Goal: Information Seeking & Learning: Learn about a topic

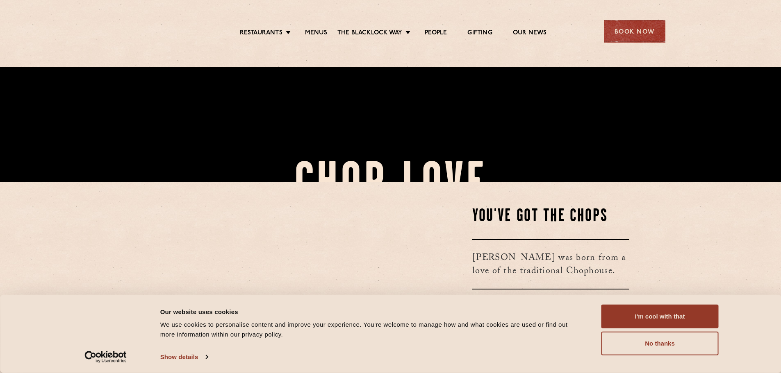
scroll to position [191, 0]
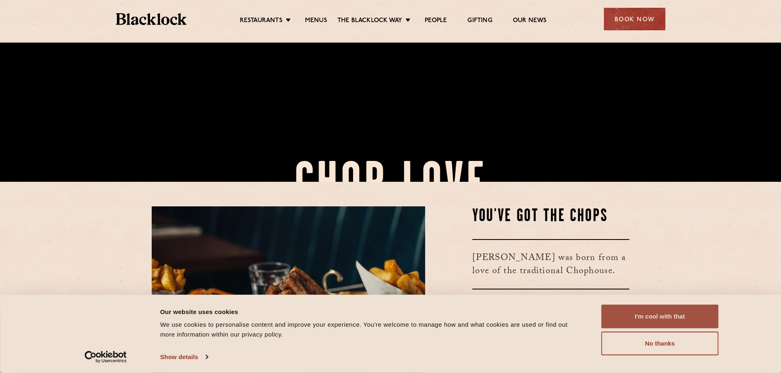
click at [656, 310] on button "I'm cool with that" at bounding box center [659, 317] width 117 height 24
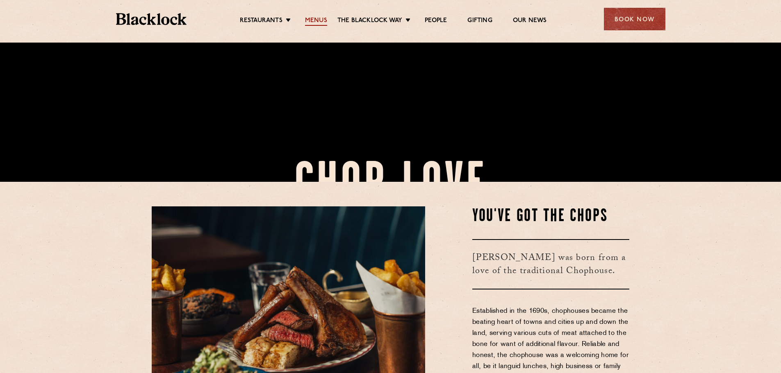
click at [317, 21] on link "Menus" at bounding box center [316, 21] width 22 height 9
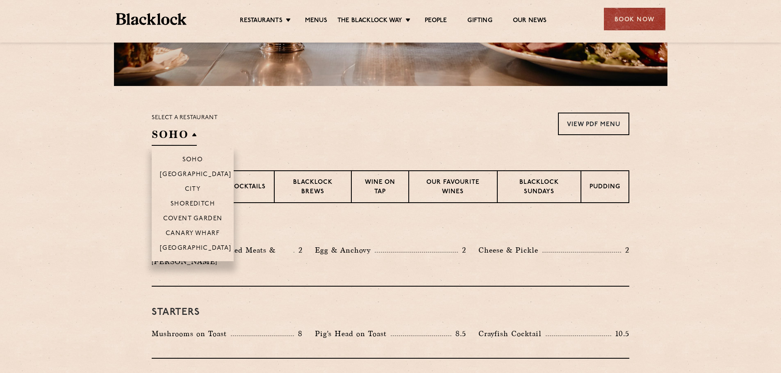
scroll to position [218, 0]
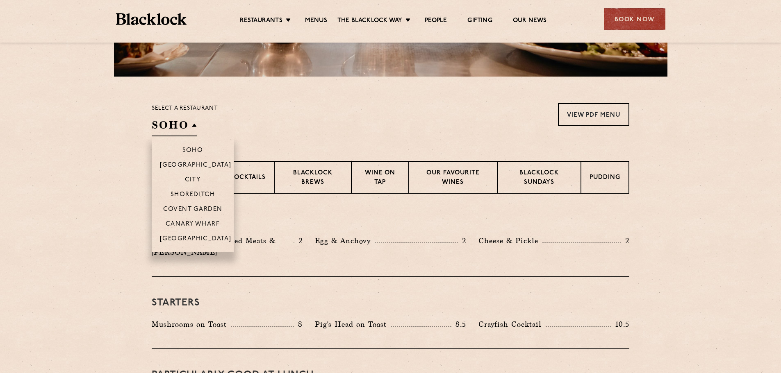
click at [168, 125] on h2 "SOHO" at bounding box center [174, 127] width 45 height 18
click at [195, 180] on p "City" at bounding box center [193, 181] width 16 height 8
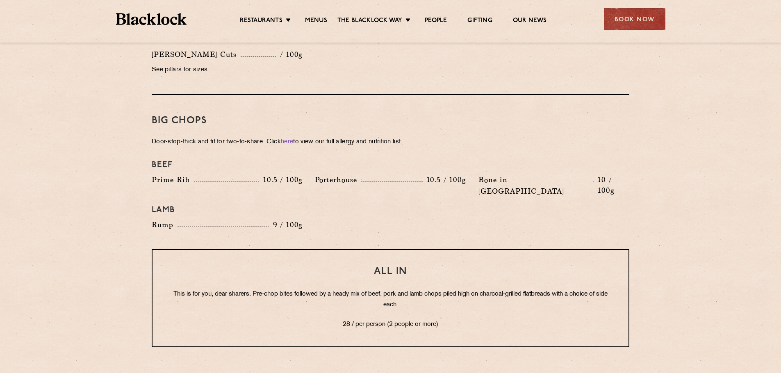
scroll to position [874, 0]
